Goal: Navigation & Orientation: Understand site structure

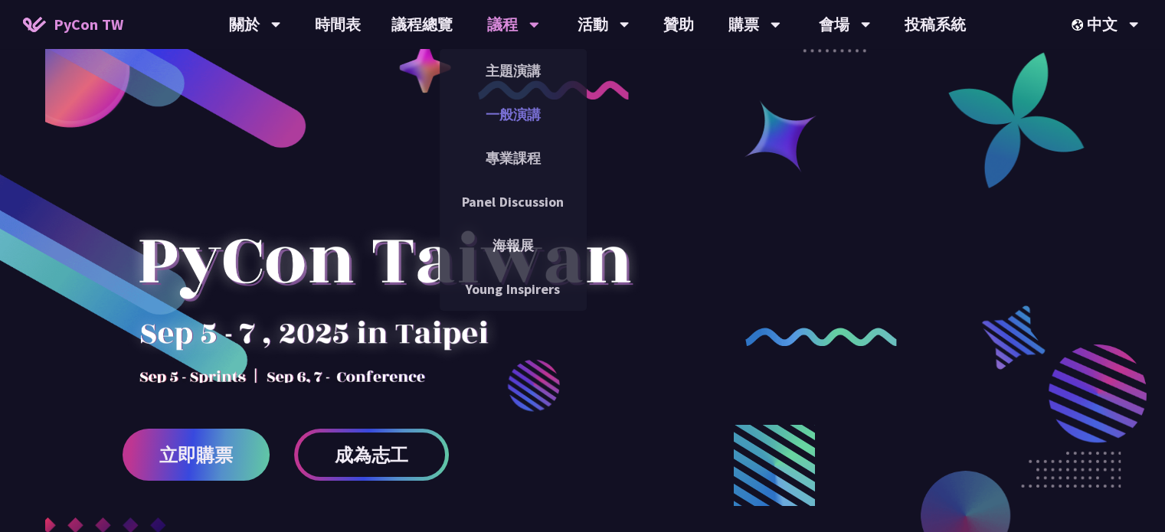
click at [512, 106] on link "一般演講" at bounding box center [513, 114] width 147 height 36
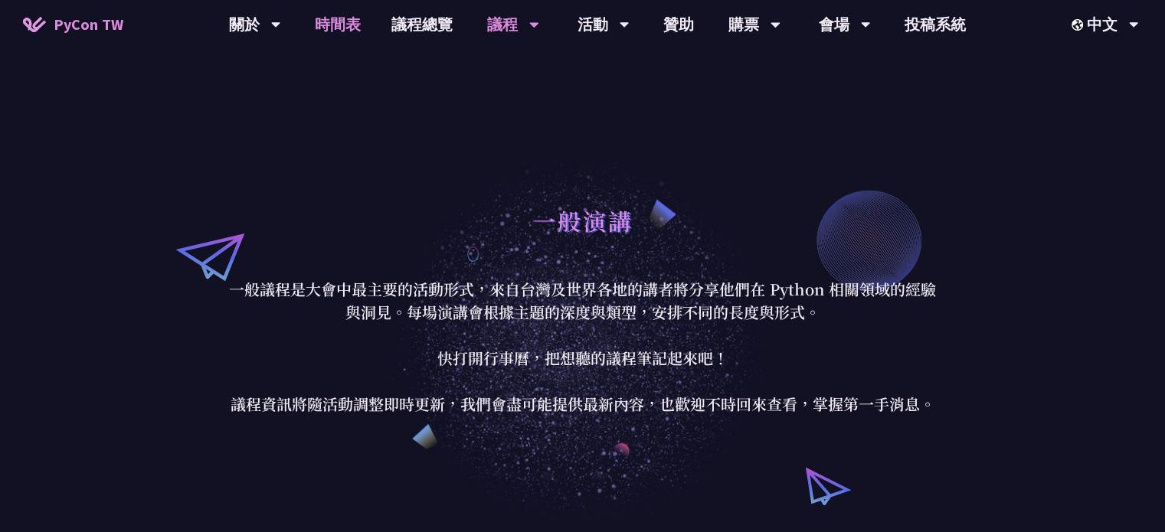
click at [340, 19] on link "時間表" at bounding box center [337, 24] width 77 height 49
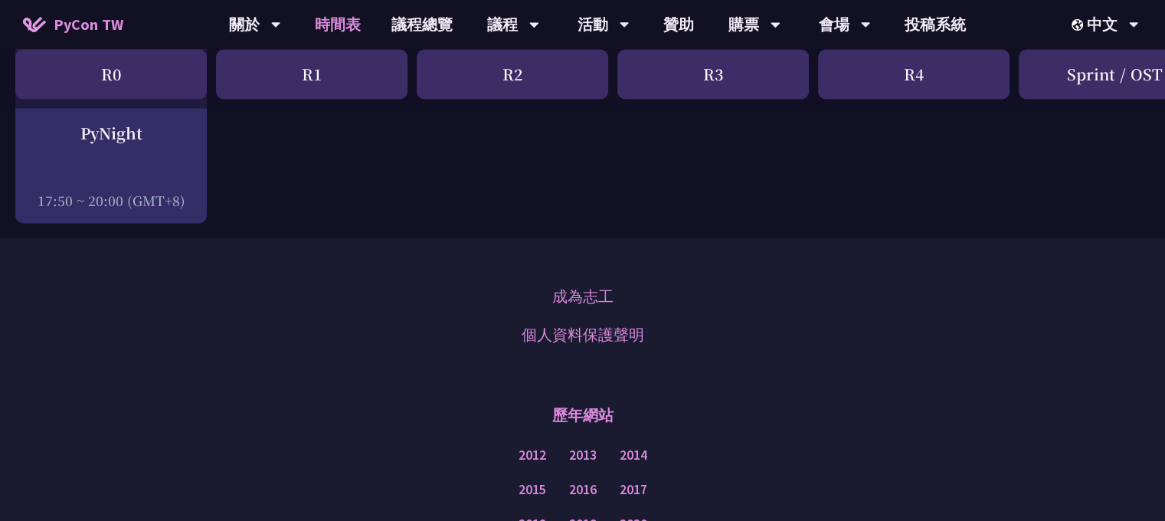
scroll to position [2493, 0]
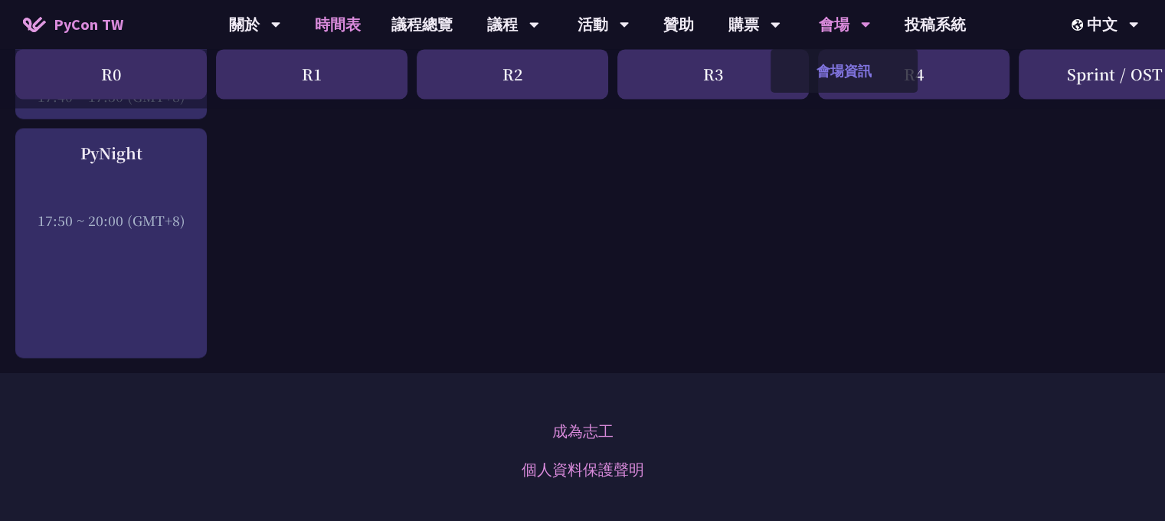
click at [842, 67] on link "會場資訊" at bounding box center [843, 71] width 147 height 36
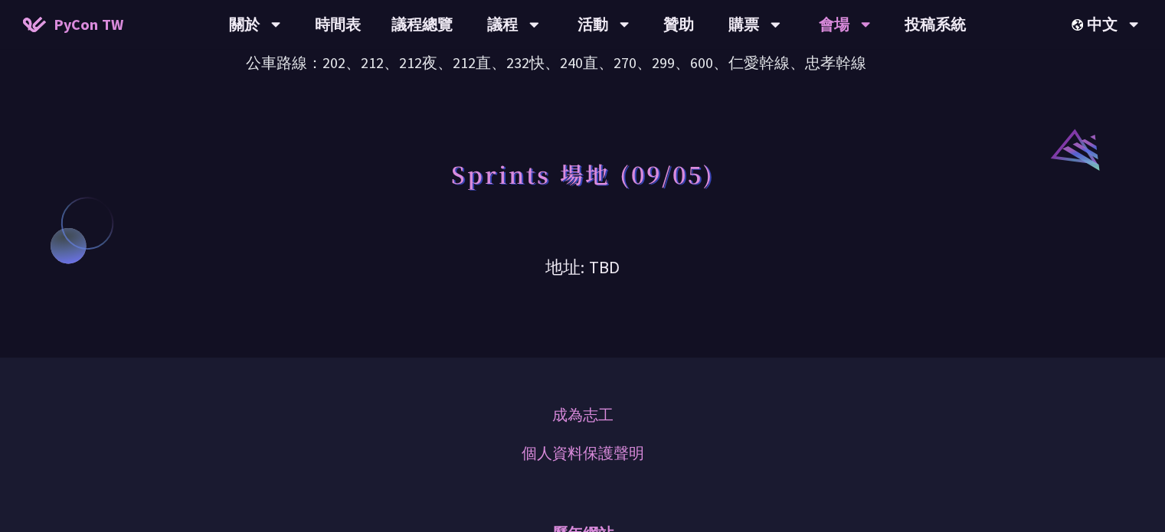
scroll to position [1302, 0]
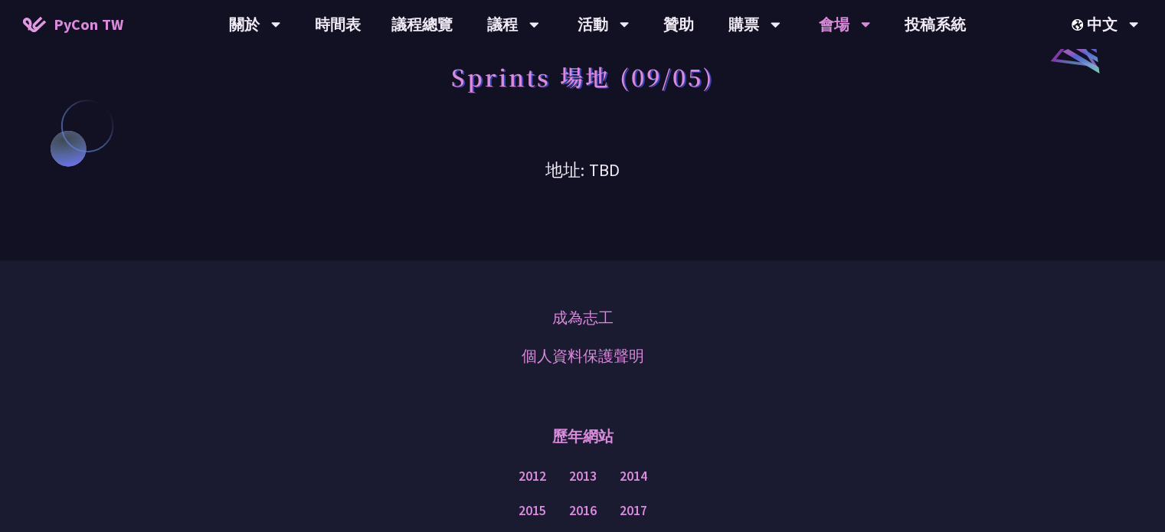
drag, startPoint x: 1128, startPoint y: 348, endPoint x: 1120, endPoint y: 349, distance: 8.6
click at [1128, 348] on div "成為志工 個人資料保護聲明 歷年網站 2012 2013 2014 2015 2016 2017 2018 2019 2020 2021 2022 2023 …" at bounding box center [582, 498] width 1165 height 477
drag, startPoint x: 1097, startPoint y: 284, endPoint x: 1019, endPoint y: 296, distance: 78.3
click at [1097, 284] on div "成為志工 個人資料保護聲明 歷年網站 2012 2013 2014 2015 2016 2017 2018 2019 2020 2021 2022 2023 …" at bounding box center [582, 498] width 1165 height 477
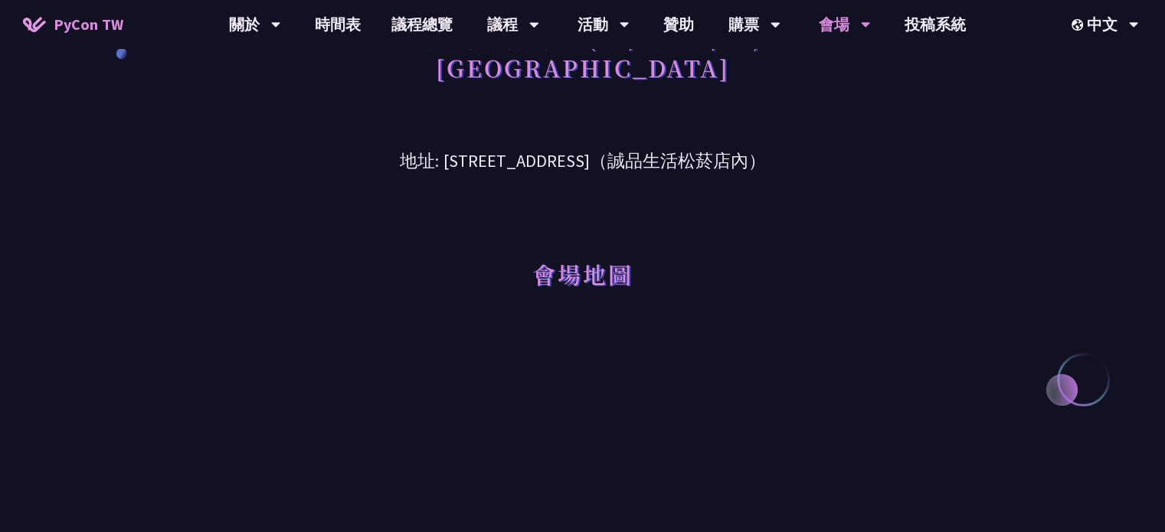
scroll to position [0, 0]
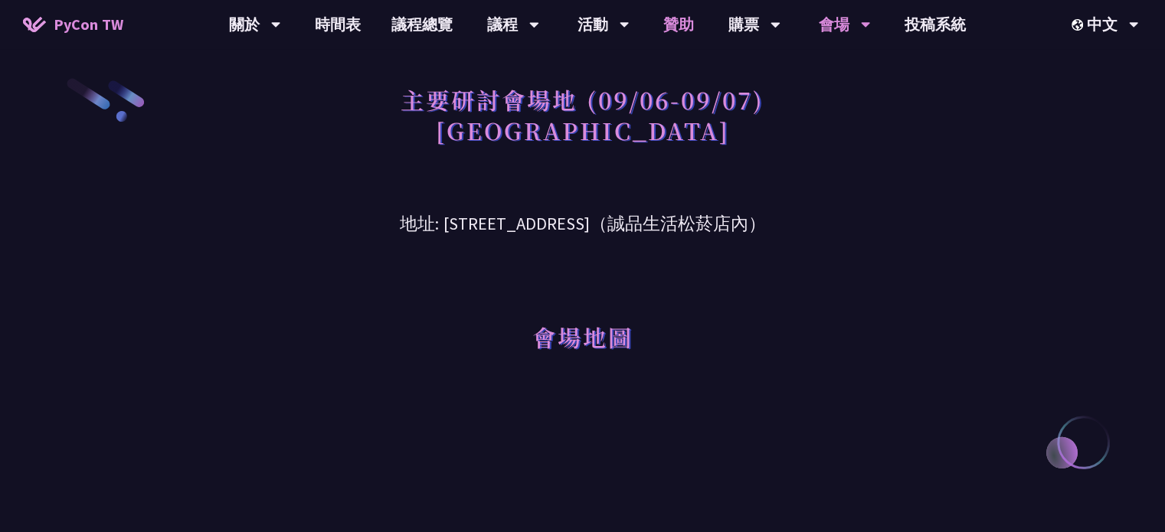
click at [694, 26] on link "贊助" at bounding box center [678, 24] width 61 height 49
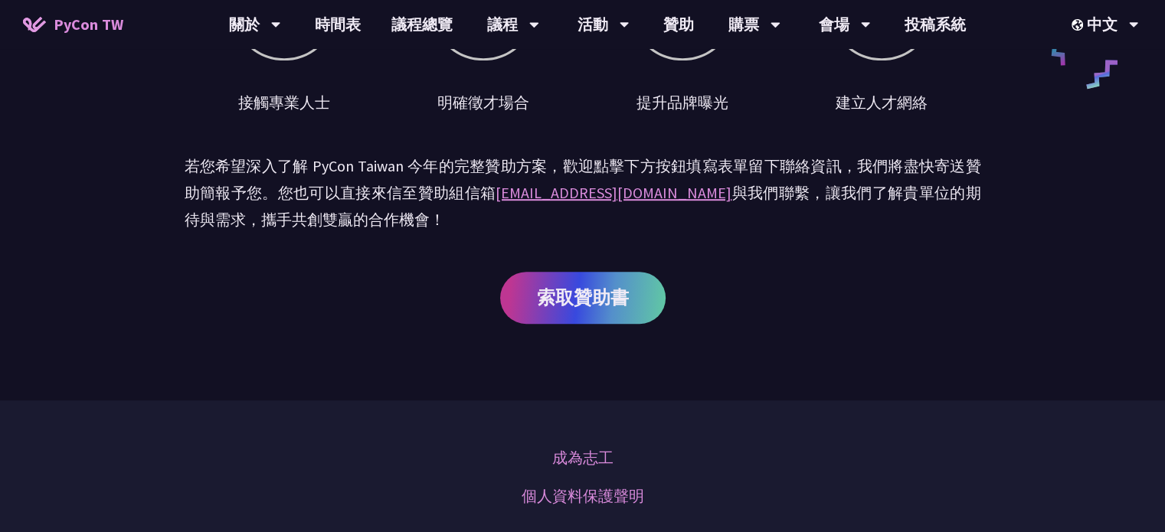
scroll to position [689, 0]
